Goal: Check status: Check status

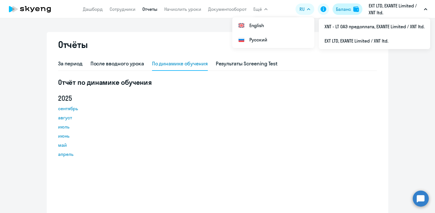
click at [342, 8] on div "Баланс" at bounding box center [343, 9] width 15 height 7
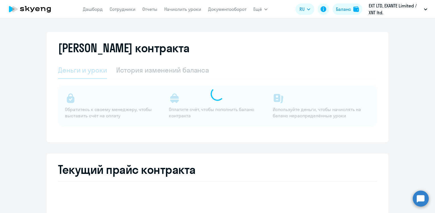
select select "english_adult_not_native_speaker"
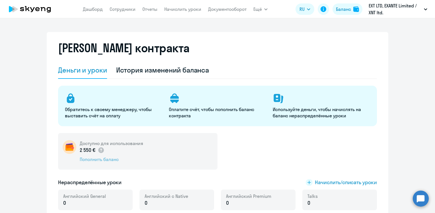
click at [100, 159] on div "Пополнить баланс" at bounding box center [112, 159] width 64 height 6
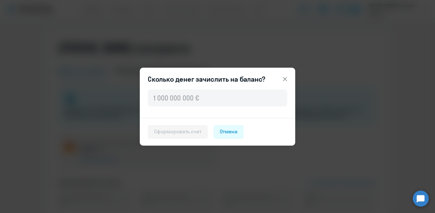
click at [287, 79] on icon at bounding box center [285, 79] width 7 height 7
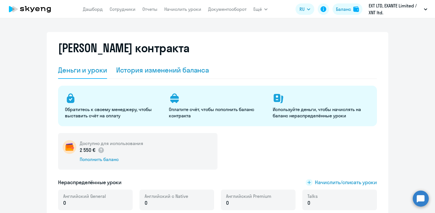
click at [142, 69] on div "История изменений баланса" at bounding box center [162, 69] width 93 height 9
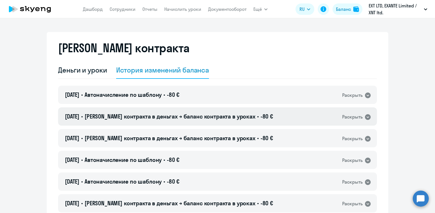
click at [190, 116] on span "[PERSON_NAME] контракта в деньгах → баланс контракта в уроках" at bounding box center [170, 116] width 171 height 7
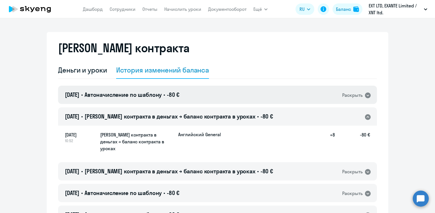
click at [185, 90] on div "[DATE] • Автоначисление по шаблону • -80 € Раскрыть" at bounding box center [217, 94] width 319 height 18
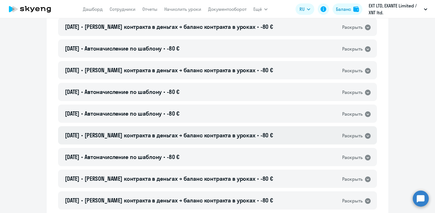
scroll to position [1285, 0]
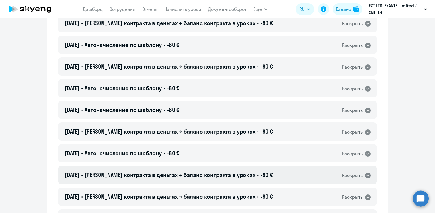
click at [166, 171] on span "[PERSON_NAME] контракта в деньгах → баланс контракта в уроках" at bounding box center [170, 174] width 171 height 7
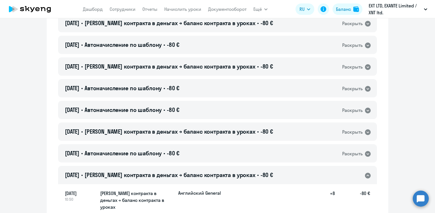
scroll to position [1314, 0]
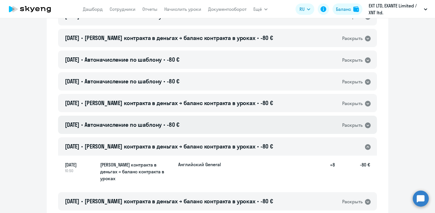
click at [175, 121] on h4 "[DATE] • Автоначисление по шаблону • -80 €" at bounding box center [122, 125] width 115 height 8
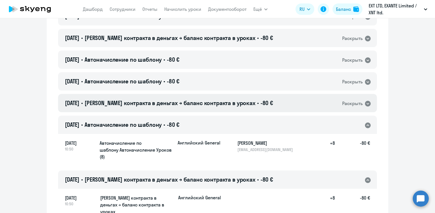
click at [180, 99] on span "[PERSON_NAME] контракта в деньгах → баланс контракта в уроках" at bounding box center [170, 102] width 171 height 7
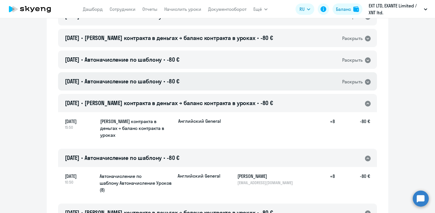
click at [180, 78] on span "-80 €" at bounding box center [173, 81] width 13 height 7
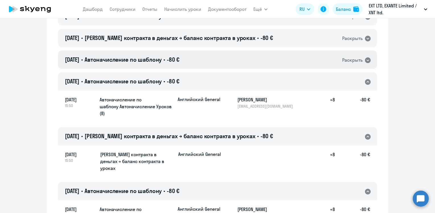
click at [180, 56] on span "-80 €" at bounding box center [173, 59] width 13 height 7
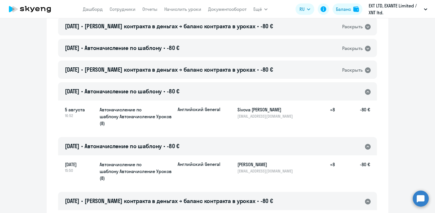
scroll to position [1257, 0]
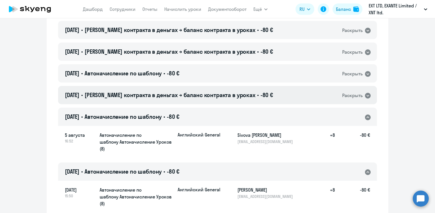
click at [189, 91] on span "[PERSON_NAME] контракта в деньгах → баланс контракта в уроках" at bounding box center [170, 94] width 171 height 7
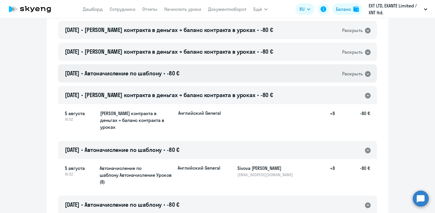
click at [189, 69] on div "[DATE] • Автоначисление по шаблону • -80 € Раскрыть" at bounding box center [217, 73] width 319 height 18
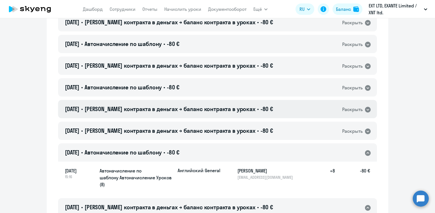
scroll to position [1171, 0]
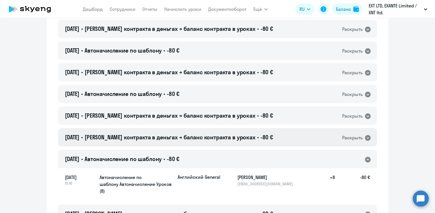
click at [172, 133] on span "[PERSON_NAME] контракта в деньгах → баланс контракта в уроках" at bounding box center [170, 136] width 171 height 7
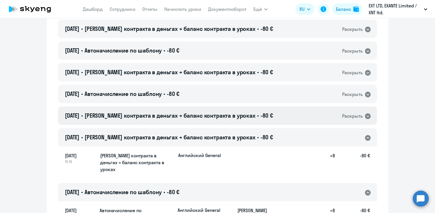
click at [178, 112] on span "[PERSON_NAME] контракта в деньгах → баланс контракта в уроках" at bounding box center [170, 115] width 171 height 7
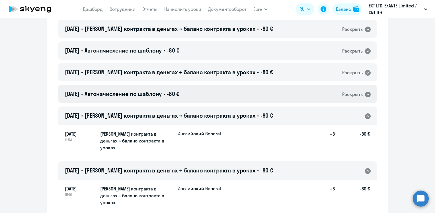
click at [173, 92] on div "[DATE] • Автоначисление по шаблону • -80 € Раскрыть" at bounding box center [217, 94] width 319 height 18
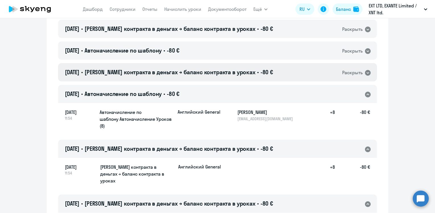
click at [172, 68] on span "[PERSON_NAME] контракта в деньгах → баланс контракта в уроках" at bounding box center [170, 71] width 171 height 7
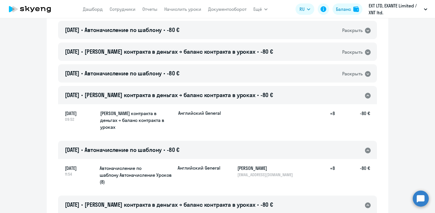
scroll to position [1114, 0]
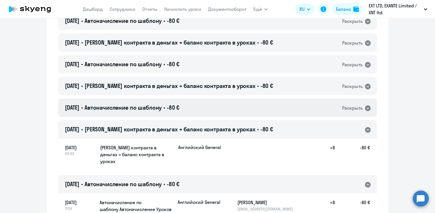
click at [162, 104] on span "Автоначисление по шаблону" at bounding box center [123, 107] width 77 height 7
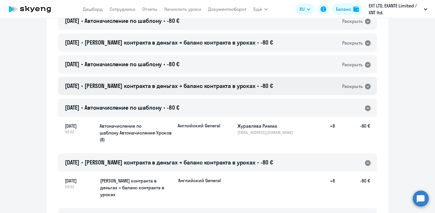
click at [184, 82] on span "[PERSON_NAME] контракта в деньгах → баланс контракта в уроках" at bounding box center [170, 85] width 171 height 7
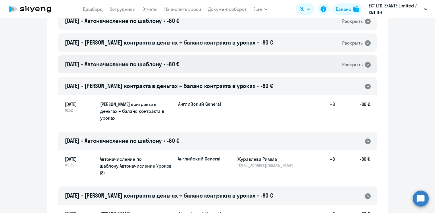
click at [180, 60] on span "-80 €" at bounding box center [173, 63] width 13 height 7
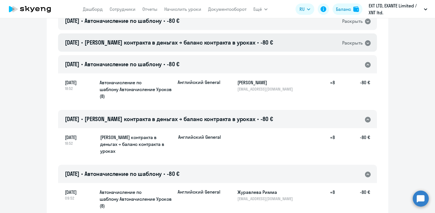
click at [193, 39] on span "[PERSON_NAME] контракта в деньгах → баланс контракта в уроках" at bounding box center [170, 42] width 171 height 7
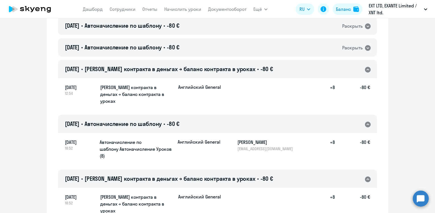
scroll to position [1029, 0]
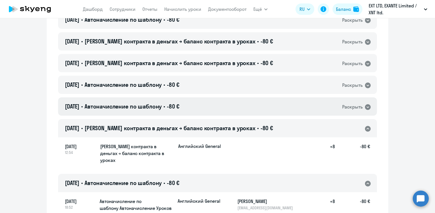
click at [180, 103] on span "-80 €" at bounding box center [173, 106] width 13 height 7
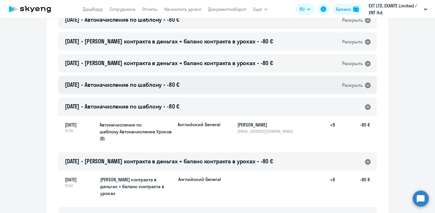
click at [188, 76] on div "[DATE] • Автоначисление по шаблону • -80 € Раскрыть" at bounding box center [217, 85] width 319 height 18
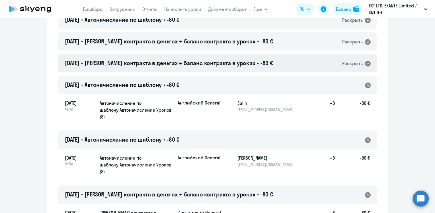
click at [195, 59] on span "[PERSON_NAME] контракта в деньгах → баланс контракта в уроках" at bounding box center [170, 62] width 171 height 7
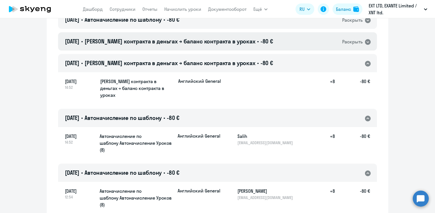
click at [199, 38] on span "[PERSON_NAME] контракта в деньгах → баланс контракта в уроках" at bounding box center [170, 41] width 171 height 7
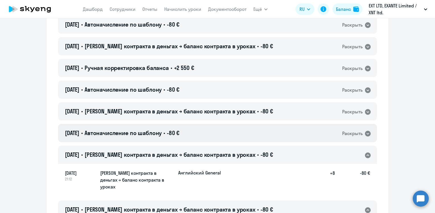
scroll to position [915, 0]
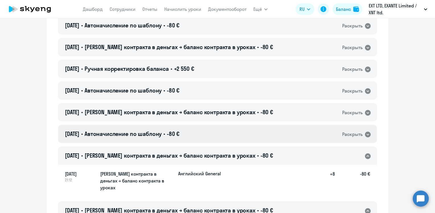
click at [199, 127] on div "[DATE] • Автоначисление по шаблону • -80 € Раскрыть" at bounding box center [217, 134] width 319 height 18
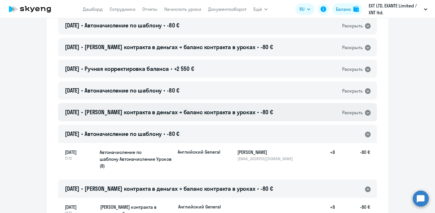
click at [202, 108] on span "[PERSON_NAME] контракта в деньгах → баланс контракта в уроках" at bounding box center [170, 111] width 171 height 7
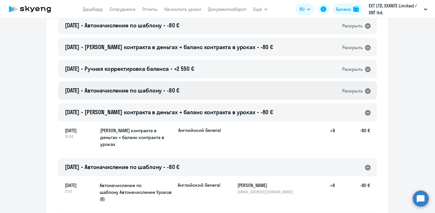
click at [194, 89] on div "[DATE] • Автоначисление по шаблону • -80 € Раскрыть" at bounding box center [217, 90] width 319 height 18
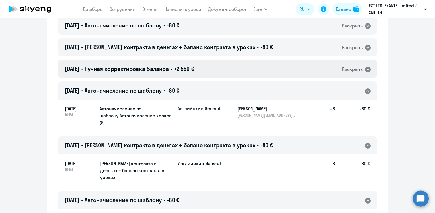
click at [191, 65] on span "+2 550 €" at bounding box center [184, 68] width 20 height 7
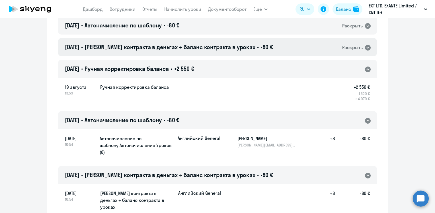
click at [197, 44] on h4 "[DATE] • Баланс контракта в деньгах → баланс контракта в уроках • -80 €" at bounding box center [169, 47] width 208 height 8
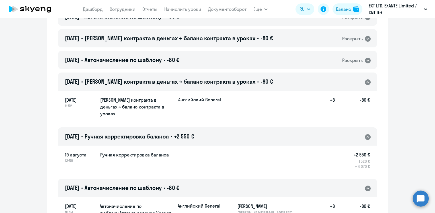
scroll to position [829, 0]
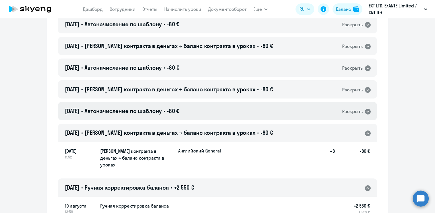
click at [189, 105] on div "[DATE] • Автоначисление по шаблону • -80 € Раскрыть" at bounding box center [217, 111] width 319 height 18
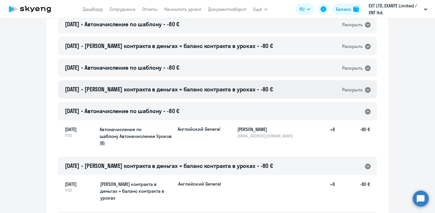
click at [199, 85] on span "[PERSON_NAME] контракта в деньгах → баланс контракта в уроках" at bounding box center [170, 88] width 171 height 7
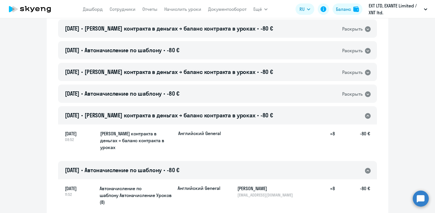
scroll to position [744, 0]
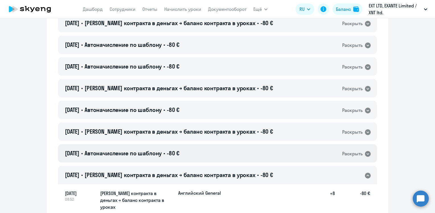
click at [180, 149] on span "-80 €" at bounding box center [173, 152] width 13 height 7
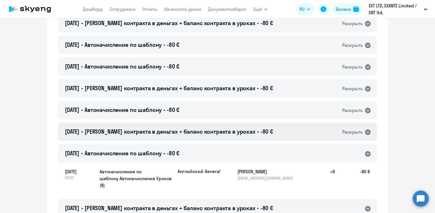
click at [195, 128] on span "[PERSON_NAME] контракта в деньгах → баланс контракта в уроках" at bounding box center [170, 131] width 171 height 7
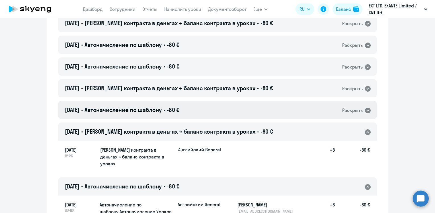
click at [193, 103] on div "[DATE] • Автоначисление по шаблону • -80 € Раскрыть" at bounding box center [217, 110] width 319 height 18
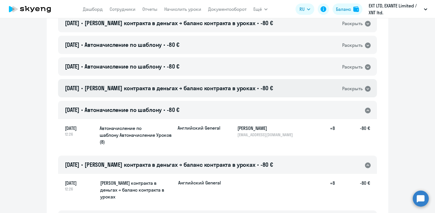
click at [191, 84] on span "[PERSON_NAME] контракта в деньгах → баланс контракта в уроках" at bounding box center [170, 87] width 171 height 7
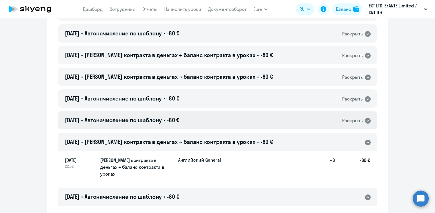
scroll to position [687, 0]
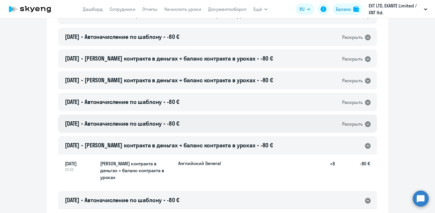
click at [184, 114] on div "[DATE] • Автоначисление по шаблону • -80 € Раскрыть" at bounding box center [217, 123] width 319 height 18
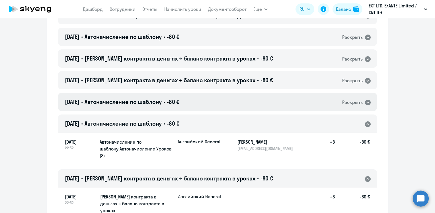
click at [180, 98] on span "-80 €" at bounding box center [173, 101] width 13 height 7
